Goal: Task Accomplishment & Management: Manage account settings

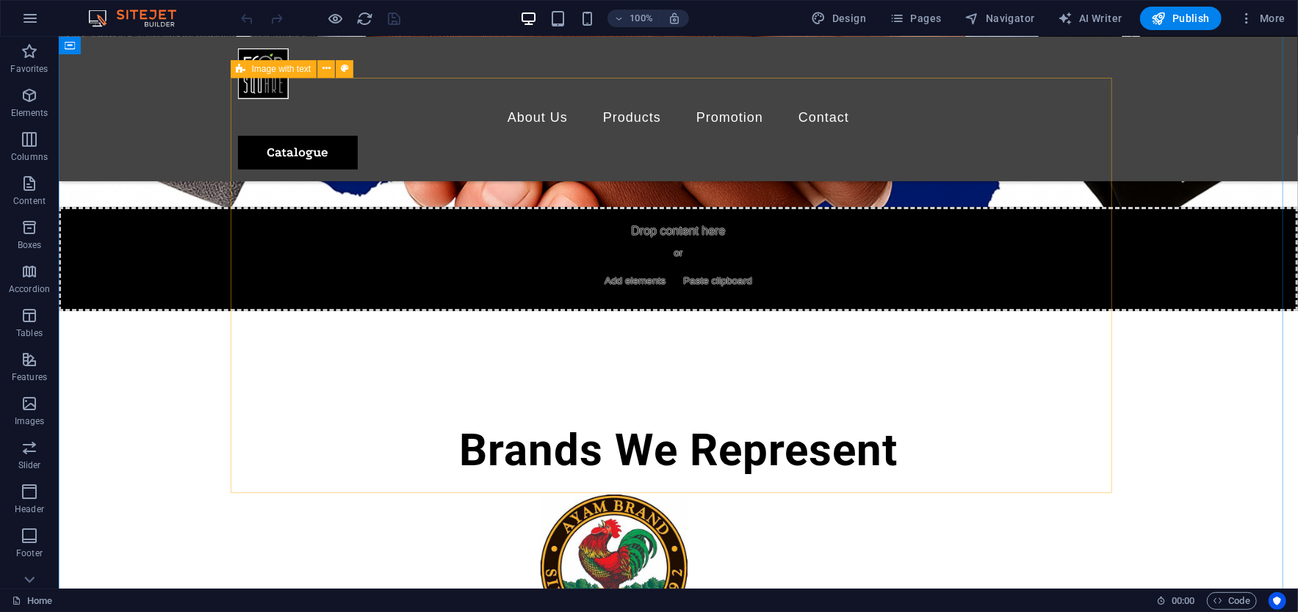
scroll to position [3524, 0]
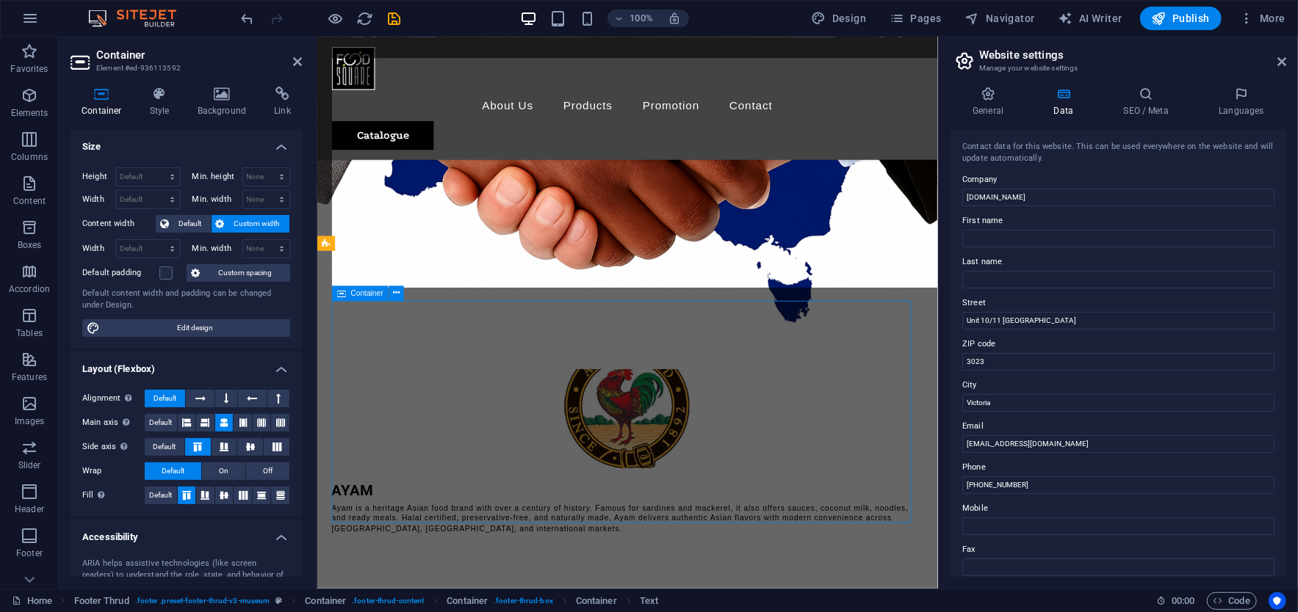
scroll to position [3888, 0]
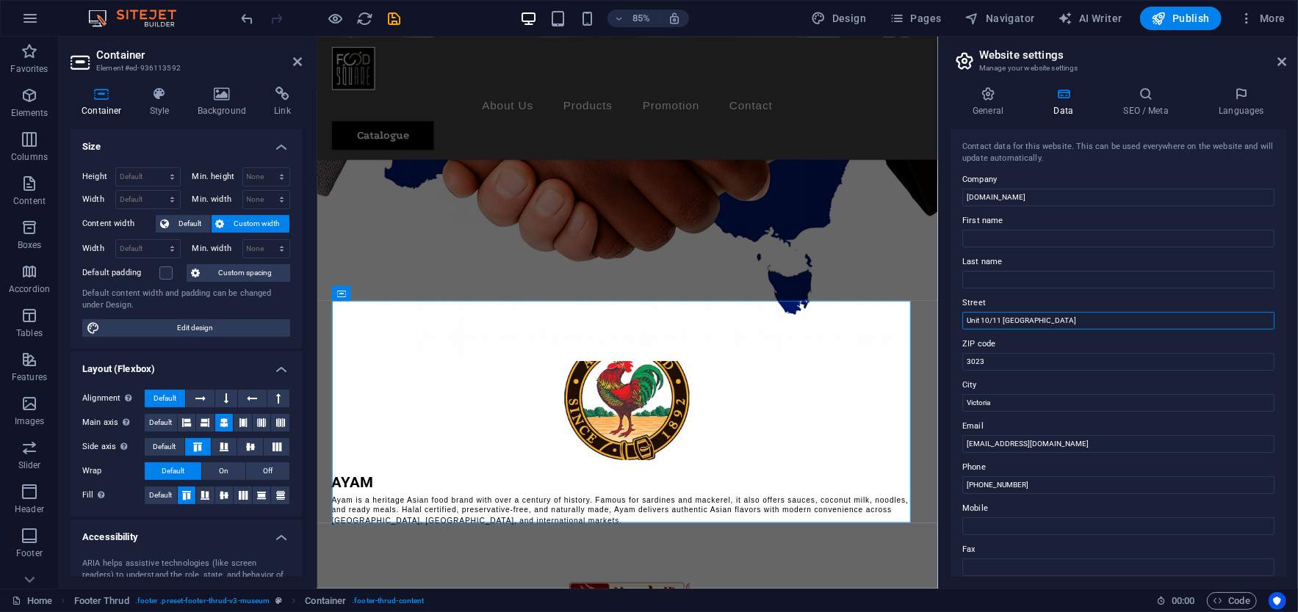
click at [1015, 314] on input "Unit 10/11 [GEOGRAPHIC_DATA]" at bounding box center [1118, 321] width 312 height 18
click at [1039, 319] on input "Unit 10/11 [GEOGRAPHIC_DATA]" at bounding box center [1118, 321] width 312 height 18
type input "[STREET_ADDRESS],"
click at [981, 485] on input "[PHONE_NUMBER]" at bounding box center [1118, 486] width 312 height 18
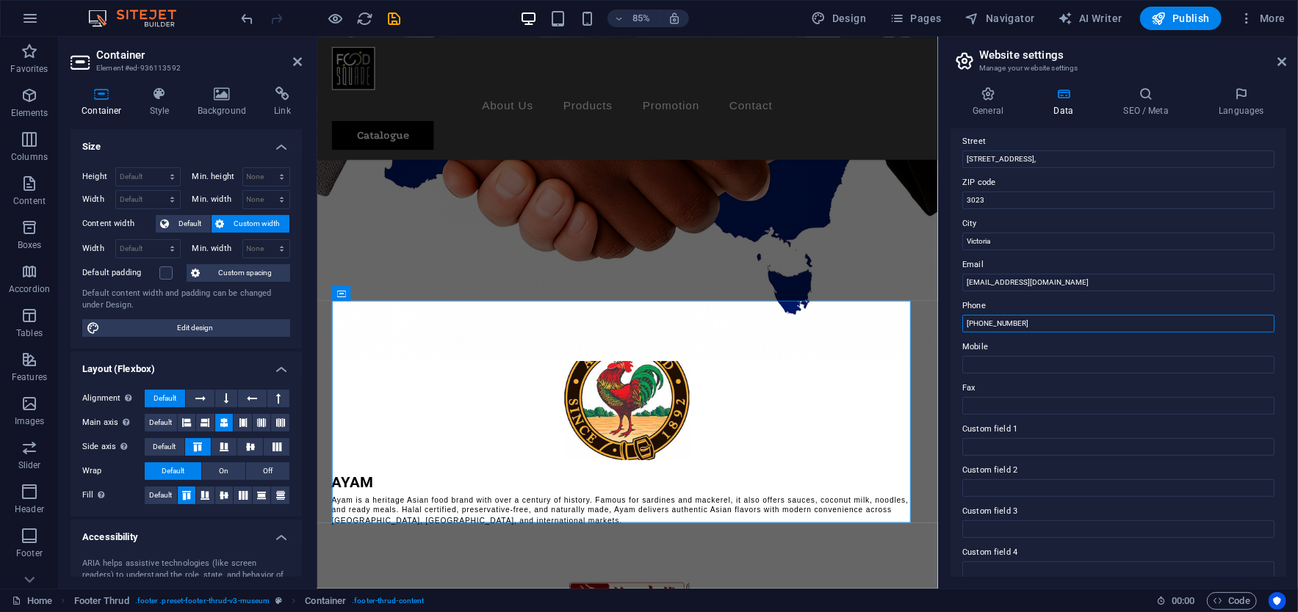
scroll to position [0, 0]
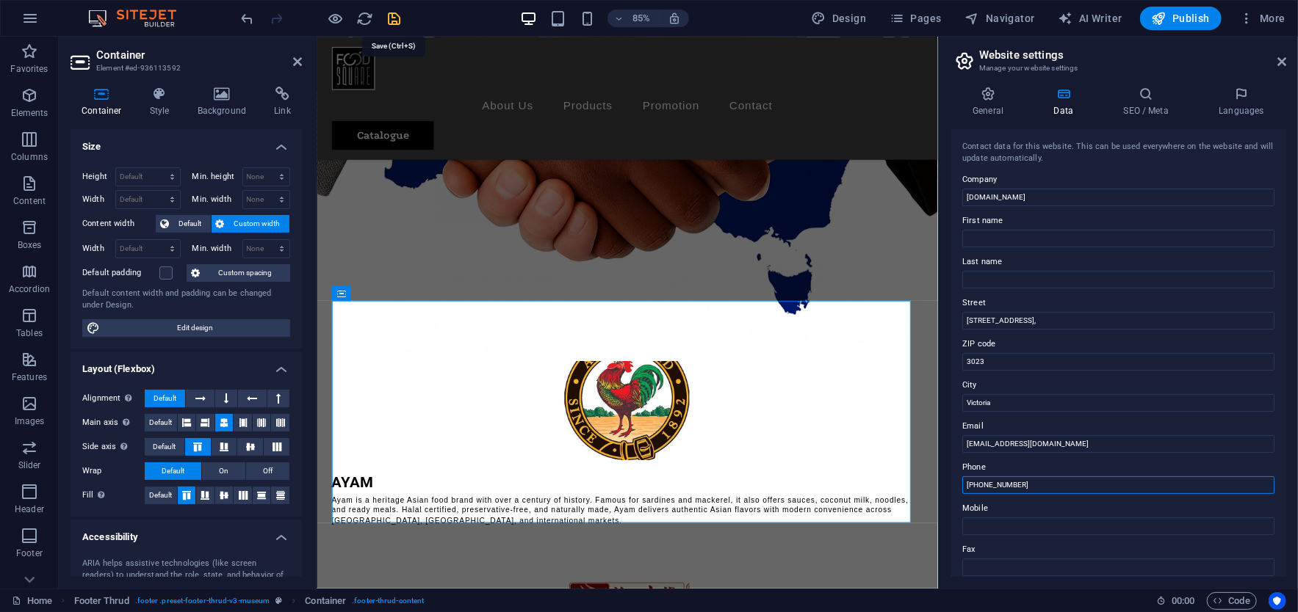
type input "[PHONE_NUMBER]"
click at [394, 15] on icon "save" at bounding box center [394, 18] width 17 height 17
checkbox input "false"
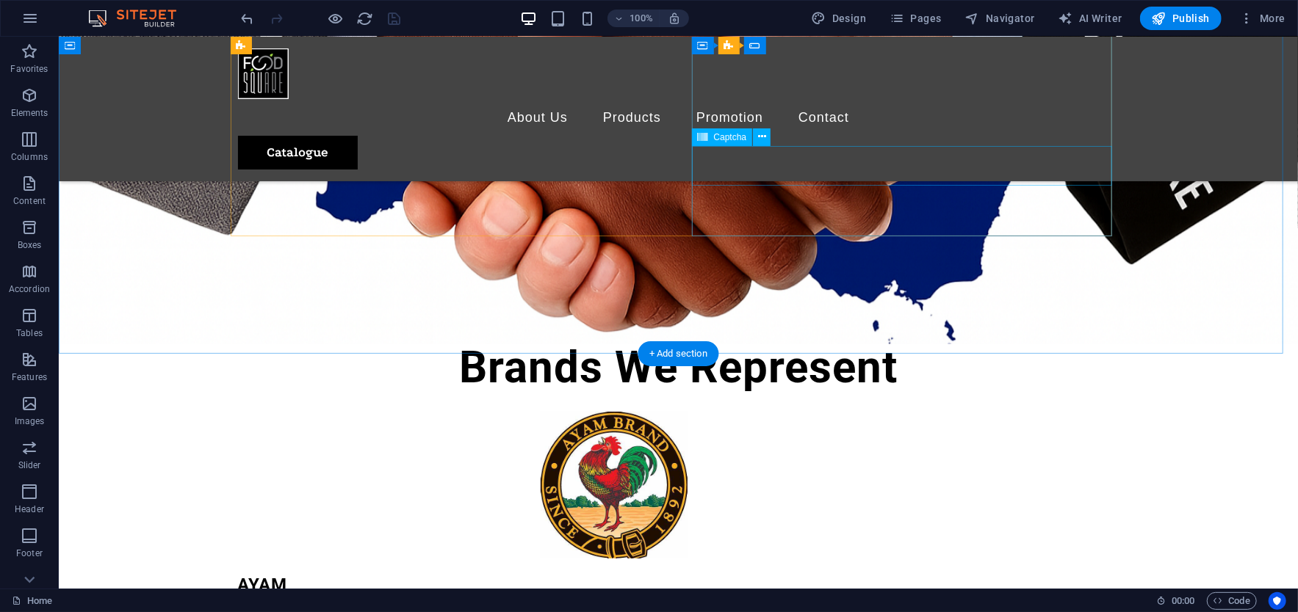
scroll to position [3390, 0]
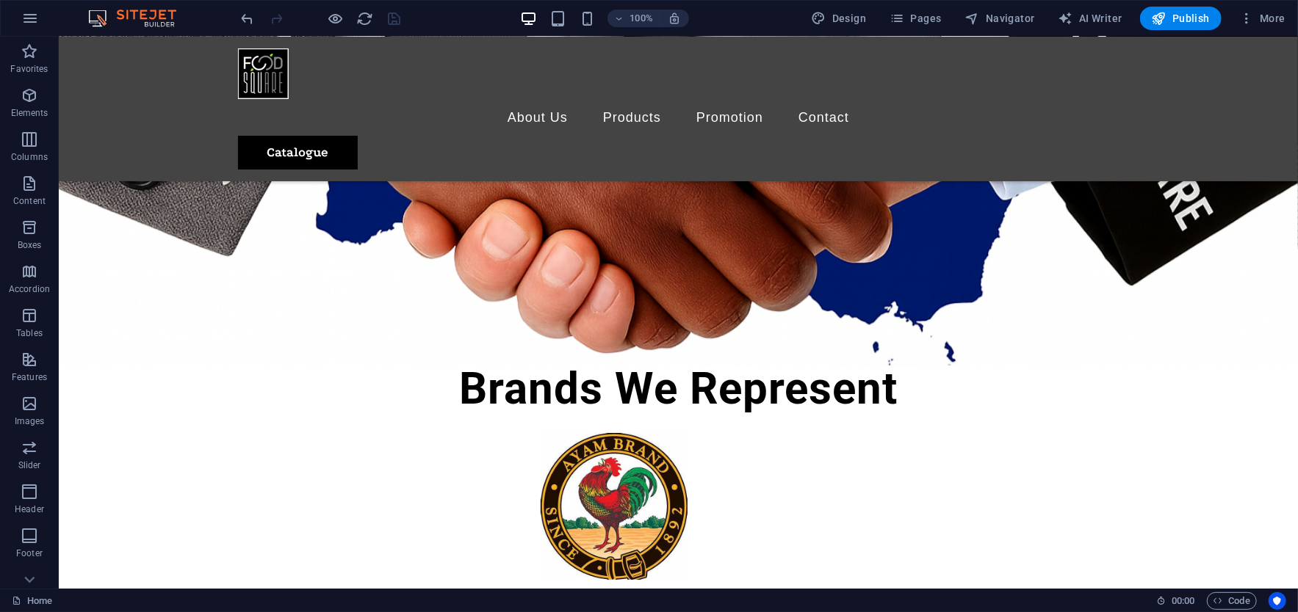
click at [1191, 4] on div "100% Design Pages Navigator AI Writer Publish More" at bounding box center [649, 18] width 1296 height 35
click at [1191, 12] on span "Publish" at bounding box center [1180, 18] width 58 height 15
